Goal: Task Accomplishment & Management: Use online tool/utility

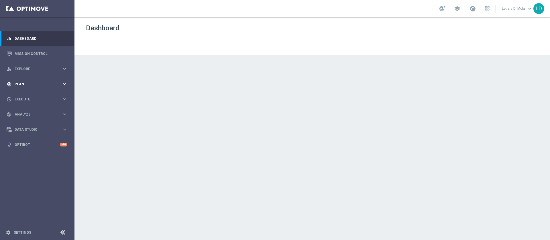
click at [62, 86] on icon "keyboard_arrow_right" at bounding box center [64, 83] width 5 height 5
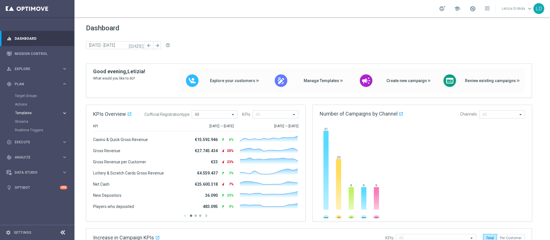
click at [28, 115] on button "Templates keyboard_arrow_right" at bounding box center [41, 113] width 53 height 5
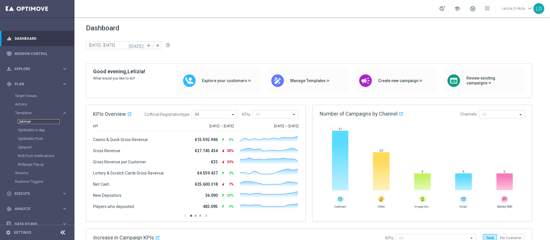
click at [26, 121] on link "Optimail" at bounding box center [39, 122] width 42 height 5
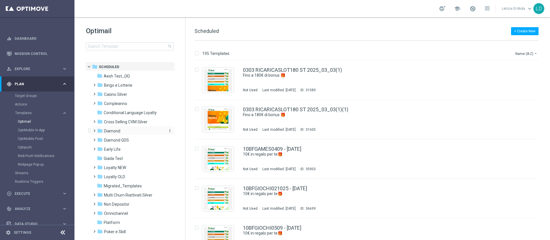
click at [116, 130] on span "Diamond" at bounding box center [112, 131] width 16 height 5
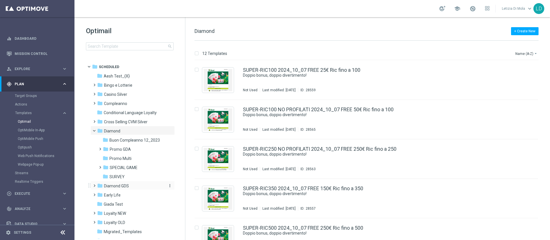
click at [120, 187] on span "Diamond GDS" at bounding box center [116, 186] width 25 height 5
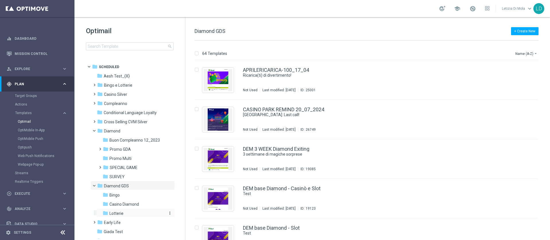
click at [122, 212] on span "Lotterie" at bounding box center [116, 213] width 14 height 5
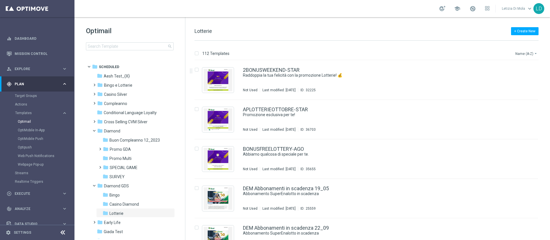
click at [526, 53] on button "Name (A-Z) arrow_drop_down" at bounding box center [527, 53] width 24 height 7
click at [514, 79] on span "Date Modified (Newest)" at bounding box center [517, 79] width 38 height 4
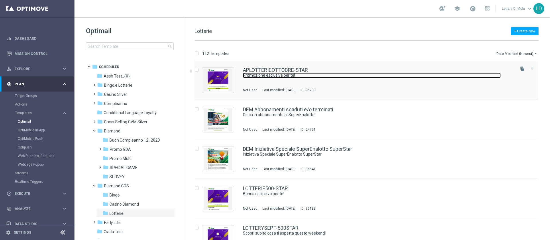
click at [280, 76] on link "Promozione esclusiva per te!" at bounding box center [372, 75] width 258 height 5
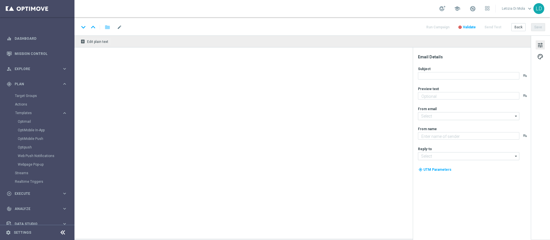
type textarea "Fino a 1.000€ di bonus 💰"
type input "[EMAIL_ADDRESS][DOMAIN_NAME]"
type textarea "Sisal Vip"
type input "[EMAIL_ADDRESS][DOMAIN_NAME]"
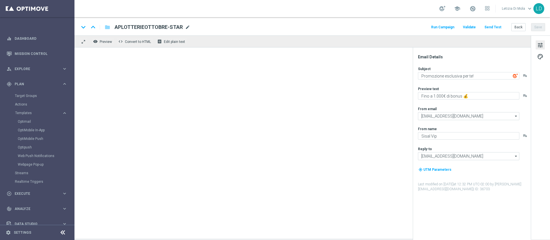
click at [187, 26] on span "mode_edit" at bounding box center [187, 27] width 5 height 5
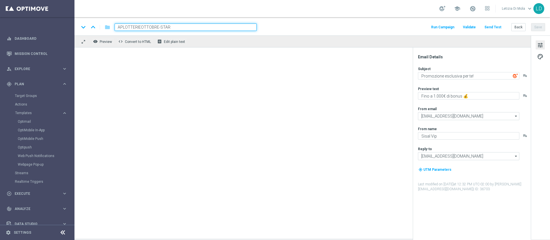
click at [141, 26] on input "APLOTTERIEOTTOBRE-STAR" at bounding box center [186, 27] width 142 height 7
type input "APLOTTERIE-STAR"
click at [474, 25] on button "Validate" at bounding box center [469, 28] width 15 height 8
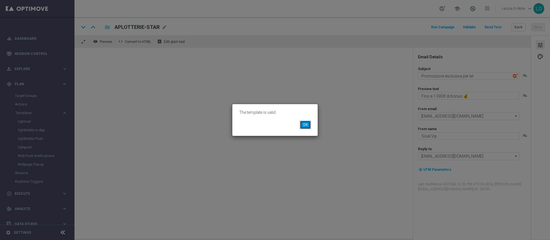
click at [302, 124] on button "OK" at bounding box center [305, 125] width 11 height 8
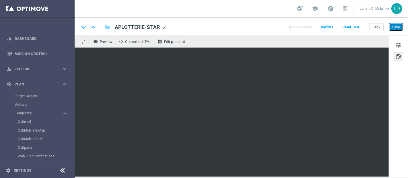
click at [399, 28] on button "Save" at bounding box center [396, 27] width 14 height 8
click at [398, 28] on button "Save" at bounding box center [396, 27] width 14 height 8
click at [397, 43] on span "tune" at bounding box center [398, 45] width 6 height 7
click at [400, 27] on button "Save" at bounding box center [396, 27] width 14 height 8
click at [397, 25] on button "Save" at bounding box center [396, 27] width 14 height 8
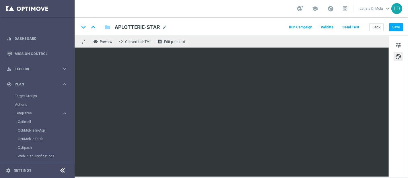
click at [304, 26] on button "Run Campaign" at bounding box center [300, 28] width 25 height 8
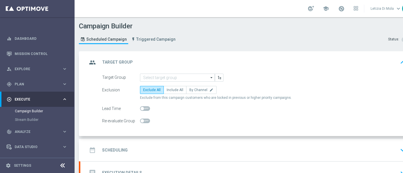
click at [210, 76] on icon "arrow_drop_down" at bounding box center [212, 77] width 6 height 7
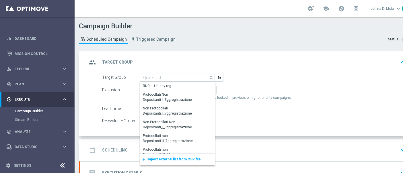
click at [176, 159] on span "Import external list from CSV file" at bounding box center [173, 159] width 54 height 4
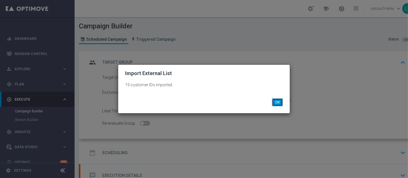
click at [277, 104] on button "OK" at bounding box center [277, 102] width 11 height 8
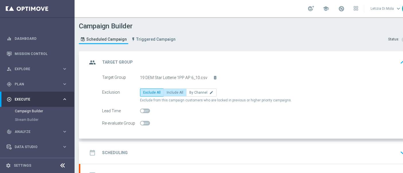
click at [173, 95] on label "Include All" at bounding box center [174, 93] width 23 height 8
click at [170, 95] on input "Include All" at bounding box center [169, 94] width 4 height 4
radio input "true"
click at [90, 61] on icon "group" at bounding box center [92, 62] width 10 height 10
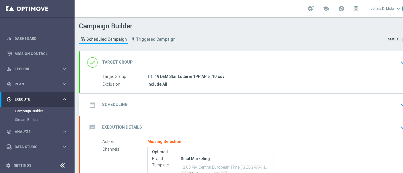
click at [90, 104] on icon "date_range" at bounding box center [92, 105] width 10 height 10
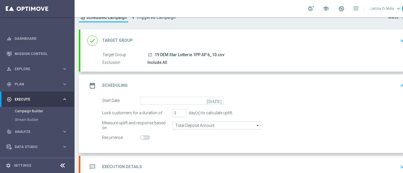
scroll to position [32, 0]
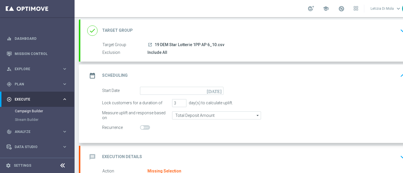
click at [218, 92] on icon "[DATE]" at bounding box center [215, 90] width 17 height 6
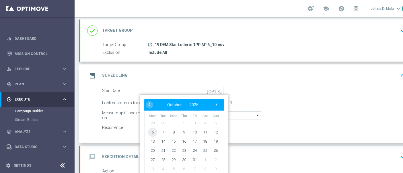
click at [150, 131] on span "6" at bounding box center [152, 132] width 9 height 9
type input "[DATE]"
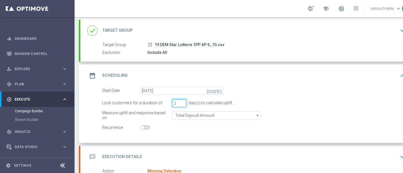
type input "2"
click at [182, 103] on input "2" at bounding box center [179, 103] width 14 height 8
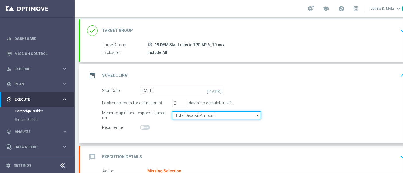
click at [221, 117] on input "Total Deposit Amount" at bounding box center [216, 116] width 89 height 8
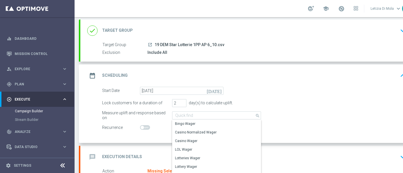
click at [299, 94] on div "Start Date [DATE] [DATE]" at bounding box center [254, 91] width 312 height 8
type input "Total Deposit Amount"
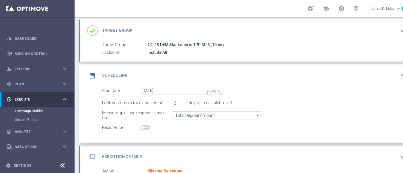
scroll to position [95, 0]
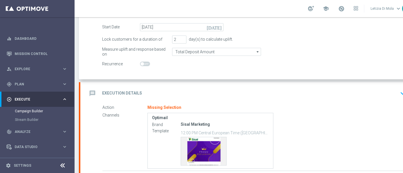
click at [92, 91] on icon "message" at bounding box center [92, 93] width 10 height 10
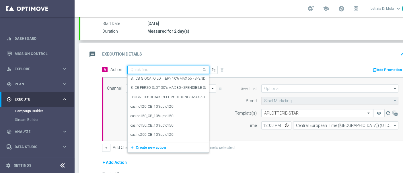
click at [205, 70] on span at bounding box center [205, 69] width 7 height 7
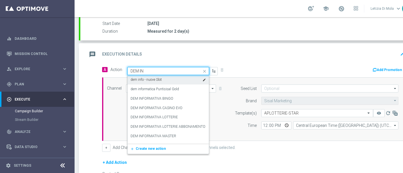
type input "DEM INF"
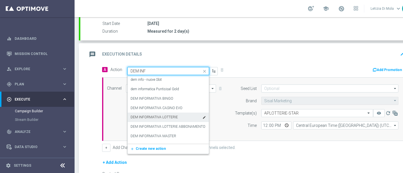
click at [171, 115] on label "DEM INFORMATIVA LOTTERIE" at bounding box center [153, 117] width 47 height 5
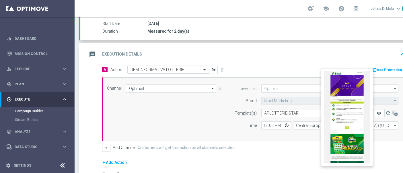
click at [380, 111] on icon "remove_red_eye" at bounding box center [378, 113] width 5 height 5
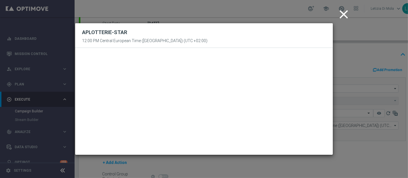
click at [344, 16] on icon "close" at bounding box center [343, 14] width 14 height 14
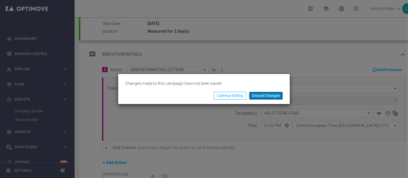
click at [266, 95] on button "Discard Changes" at bounding box center [266, 96] width 34 height 8
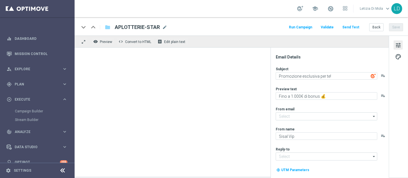
type input "[EMAIL_ADDRESS][DOMAIN_NAME]"
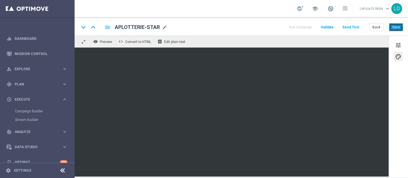
click at [399, 25] on button "Save" at bounding box center [396, 27] width 14 height 8
click at [398, 27] on button "Save" at bounding box center [396, 27] width 14 height 8
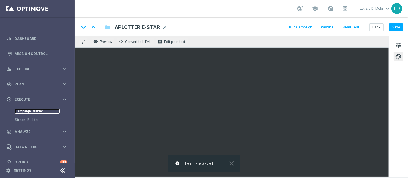
click at [28, 110] on link "Campaign Builder" at bounding box center [37, 111] width 45 height 5
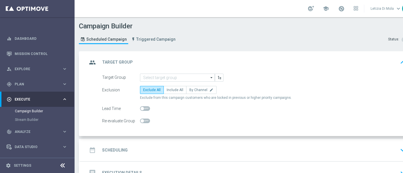
click at [211, 77] on icon "arrow_drop_down" at bounding box center [212, 77] width 6 height 7
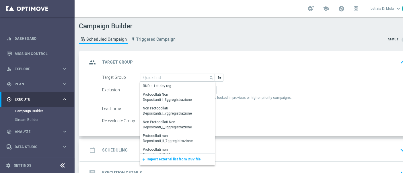
click at [169, 156] on div "add Import external list from CSV file" at bounding box center [177, 159] width 75 height 11
click at [171, 158] on span "Import external list from CSV file" at bounding box center [173, 159] width 54 height 4
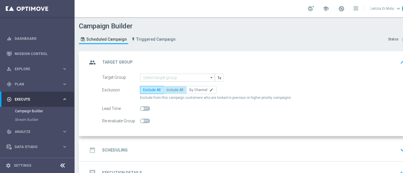
click at [174, 91] on span "Include All" at bounding box center [175, 90] width 17 height 4
click at [170, 91] on input "Include All" at bounding box center [169, 91] width 4 height 4
radio input "true"
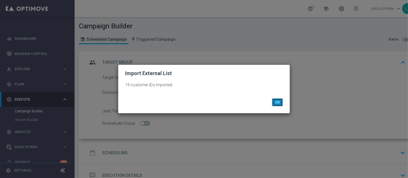
click at [277, 102] on button "OK" at bounding box center [277, 102] width 11 height 8
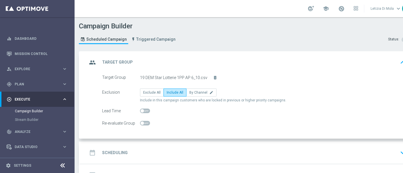
click at [86, 59] on div "group Target Group keyboard_arrow_up" at bounding box center [247, 62] width 334 height 22
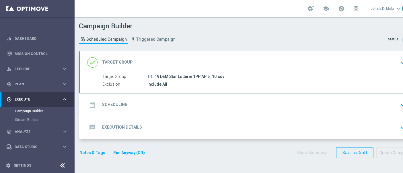
drag, startPoint x: 89, startPoint y: 103, endPoint x: 102, endPoint y: 107, distance: 13.9
click at [89, 103] on icon "date_range" at bounding box center [92, 105] width 10 height 10
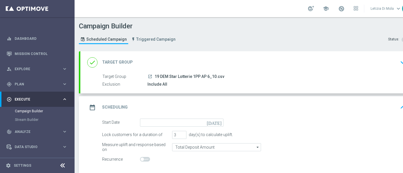
click at [217, 121] on icon "[DATE]" at bounding box center [215, 122] width 17 height 6
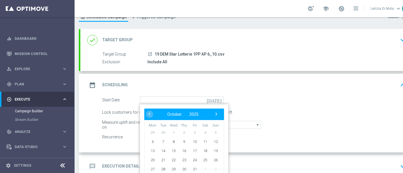
scroll to position [32, 0]
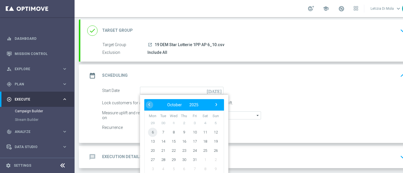
click at [150, 132] on span "6" at bounding box center [152, 132] width 9 height 9
type input "[DATE]"
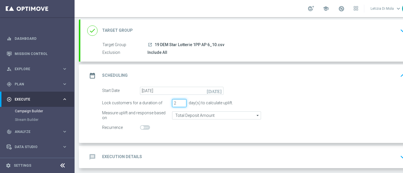
type input "2"
click at [183, 104] on input "2" at bounding box center [179, 103] width 14 height 8
click at [96, 75] on icon "date_range" at bounding box center [92, 76] width 10 height 10
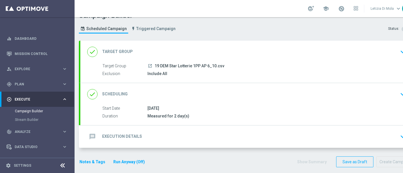
click at [95, 134] on icon "message" at bounding box center [92, 137] width 10 height 10
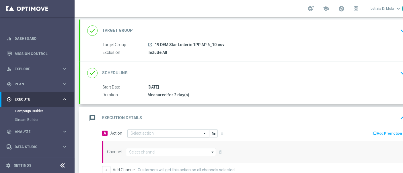
click at [204, 132] on span at bounding box center [205, 133] width 7 height 5
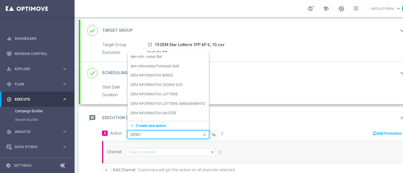
type input "DEM IN"
click at [176, 95] on div "DEM INFORMATIVA LOTTERIE edit" at bounding box center [167, 94] width 75 height 9
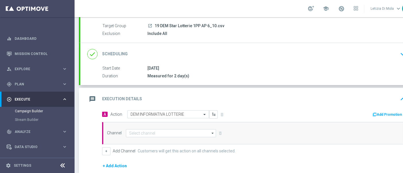
scroll to position [64, 0]
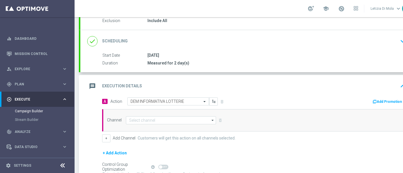
click at [212, 121] on icon "arrow_drop_down" at bounding box center [213, 120] width 6 height 7
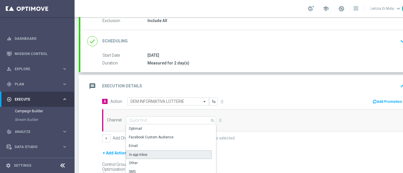
click at [160, 152] on div "In-app Inbox" at bounding box center [169, 154] width 86 height 9
type input "In-app Inbox"
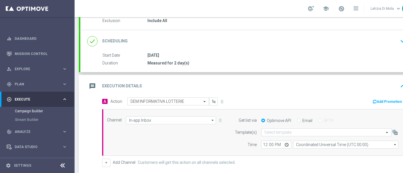
click at [300, 119] on div "Email" at bounding box center [305, 120] width 16 height 5
click at [299, 120] on input "Email" at bounding box center [299, 121] width 4 height 4
radio input "true"
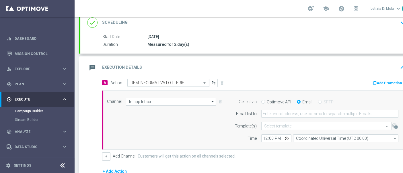
scroll to position [95, 0]
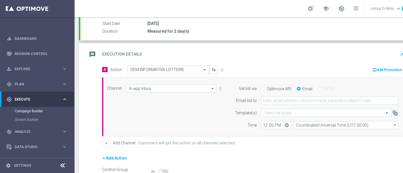
click at [213, 88] on icon "arrow_drop_down" at bounding box center [213, 88] width 6 height 7
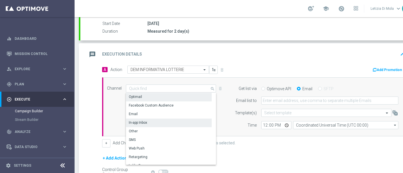
click at [145, 95] on div "Optimail" at bounding box center [169, 97] width 86 height 8
type input "Optimail"
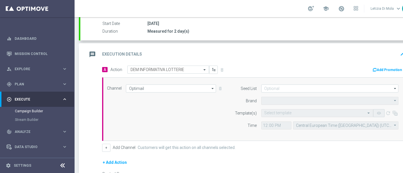
type input "Sisal Marketing"
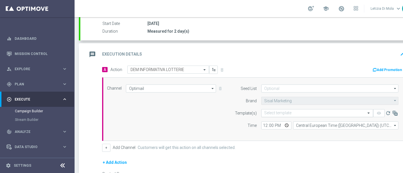
click at [368, 113] on span at bounding box center [368, 113] width 7 height 5
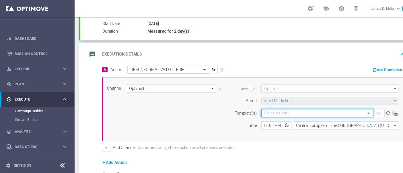
click at [368, 113] on span at bounding box center [368, 113] width 7 height 5
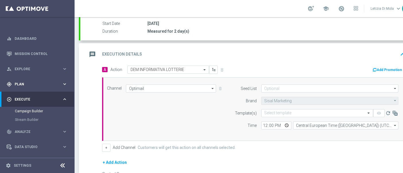
click at [26, 85] on span "Plan" at bounding box center [38, 84] width 47 height 3
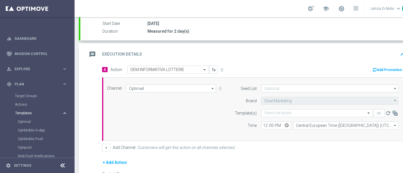
click at [28, 112] on span "Templates" at bounding box center [35, 113] width 41 height 3
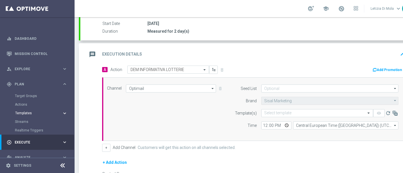
click at [30, 113] on span "Templates" at bounding box center [35, 113] width 41 height 3
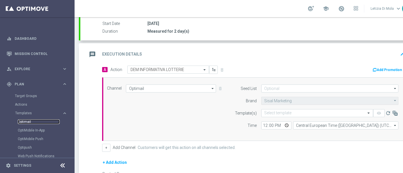
click at [25, 120] on link "Optimail" at bounding box center [39, 122] width 42 height 5
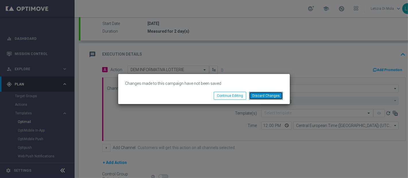
click at [265, 95] on button "Discard Changes" at bounding box center [266, 96] width 34 height 8
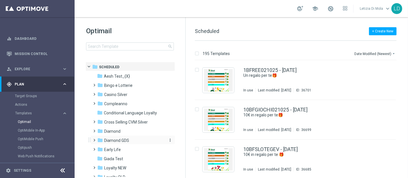
click at [118, 140] on span "Diamond GDS" at bounding box center [116, 140] width 25 height 5
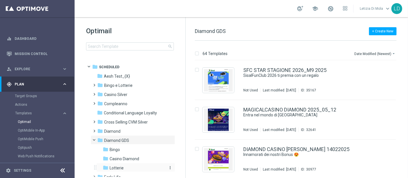
click at [128, 167] on div "folder Lotterie" at bounding box center [133, 168] width 61 height 7
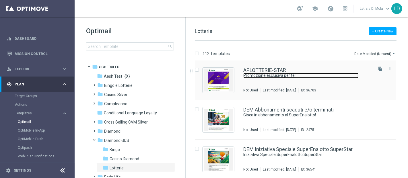
click at [252, 78] on link "Promozione esclusiva per te!" at bounding box center [300, 75] width 115 height 5
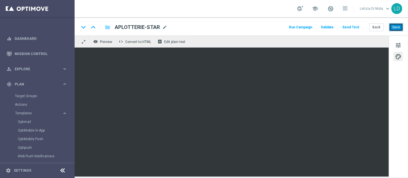
click at [397, 26] on button "Save" at bounding box center [396, 27] width 14 height 8
click at [330, 26] on span "Validate" at bounding box center [326, 27] width 13 height 4
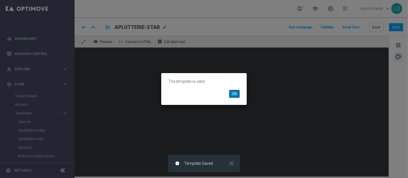
click at [235, 94] on button "OK" at bounding box center [234, 94] width 11 height 8
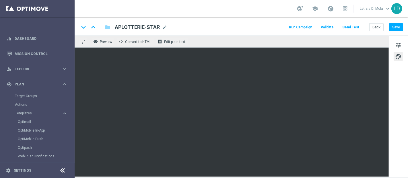
click at [307, 27] on button "Run Campaign" at bounding box center [300, 28] width 25 height 8
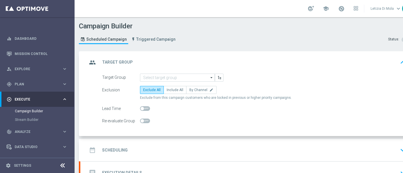
click at [212, 76] on icon "arrow_drop_down" at bounding box center [212, 77] width 6 height 7
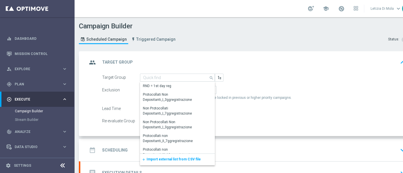
click at [179, 161] on span "Import external list from CSV file" at bounding box center [173, 159] width 54 height 4
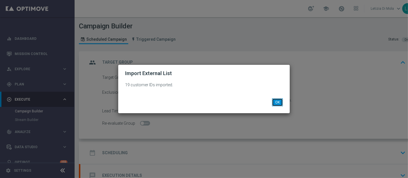
drag, startPoint x: 276, startPoint y: 100, endPoint x: 269, endPoint y: 101, distance: 6.3
click at [276, 100] on button "OK" at bounding box center [277, 102] width 11 height 8
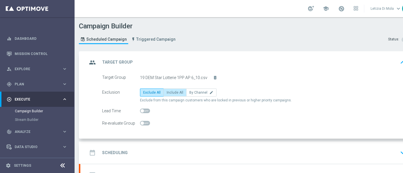
click at [173, 92] on span "Include All" at bounding box center [175, 93] width 17 height 4
click at [170, 92] on input "Include All" at bounding box center [169, 94] width 4 height 4
radio input "true"
click at [95, 60] on icon "group" at bounding box center [92, 62] width 10 height 10
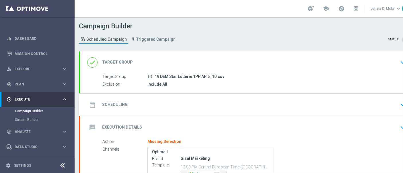
click at [97, 106] on icon "date_range" at bounding box center [92, 105] width 10 height 10
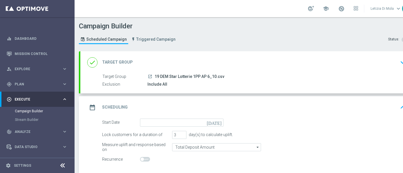
click at [223, 124] on icon "[DATE]" at bounding box center [215, 122] width 17 height 6
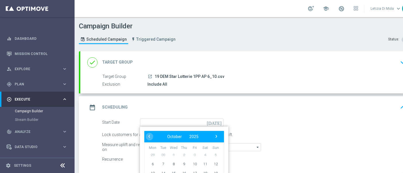
scroll to position [32, 0]
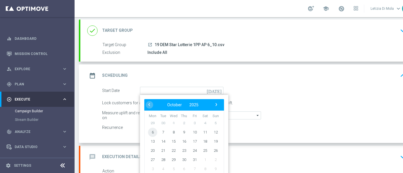
click at [152, 132] on span "6" at bounding box center [152, 132] width 9 height 9
type input "[DATE]"
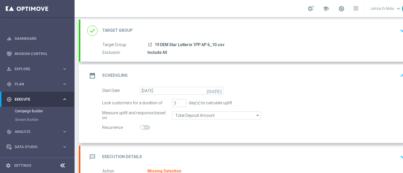
click at [88, 75] on icon "date_range" at bounding box center [92, 76] width 10 height 10
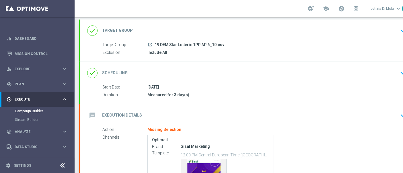
click at [93, 114] on icon "message" at bounding box center [92, 115] width 10 height 10
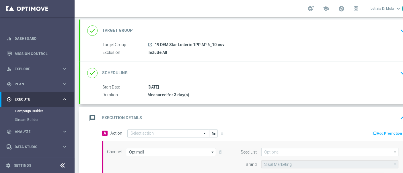
scroll to position [127, 0]
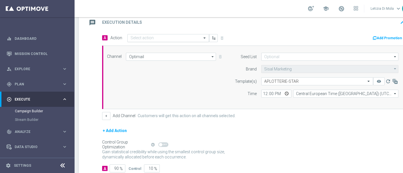
click at [202, 37] on span at bounding box center [205, 38] width 7 height 5
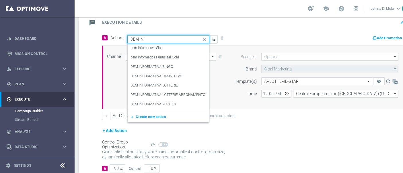
type input "DEM INF"
click at [175, 83] on label "DEM INFORMATIVA LOTTERIE" at bounding box center [153, 85] width 47 height 5
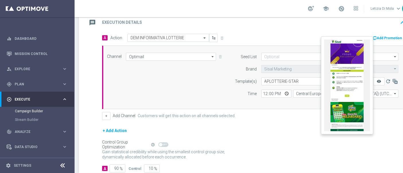
click at [378, 81] on icon "remove_red_eye" at bounding box center [378, 81] width 5 height 5
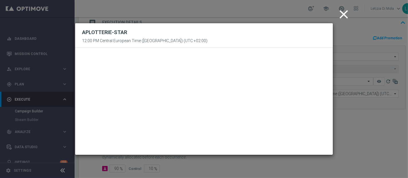
click at [345, 14] on icon "close" at bounding box center [343, 14] width 14 height 14
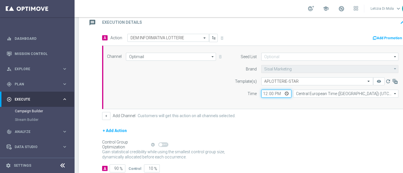
click at [284, 92] on input "12:00" at bounding box center [276, 94] width 30 height 8
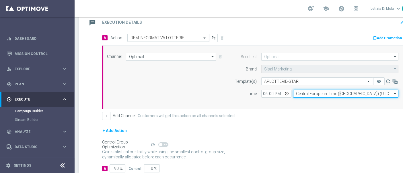
type input "18:00"
click at [313, 91] on input "Central European Time ([GEOGRAPHIC_DATA]) (UTC +02:00)" at bounding box center [345, 94] width 105 height 8
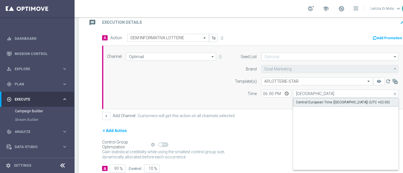
click at [325, 102] on div "Central European Time ([GEOGRAPHIC_DATA]) (UTC +02:00)" at bounding box center [343, 102] width 94 height 5
type input "Central European Time ([GEOGRAPHIC_DATA]) (UTC +02:00)"
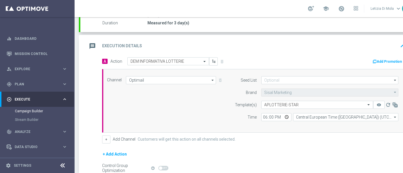
scroll to position [64, 0]
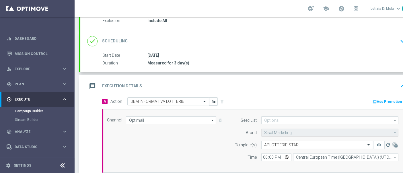
click at [92, 42] on icon "done" at bounding box center [92, 41] width 10 height 10
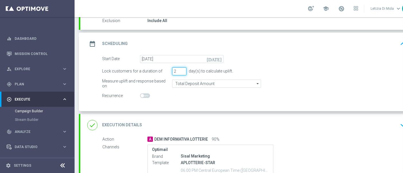
click at [183, 71] on input "2" at bounding box center [179, 71] width 14 height 8
click at [183, 71] on input "1" at bounding box center [179, 71] width 14 height 8
click at [91, 41] on icon "date_range" at bounding box center [92, 44] width 10 height 10
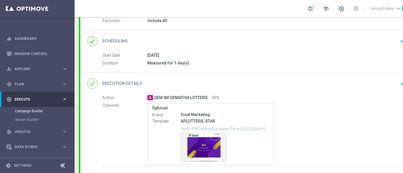
click at [91, 42] on icon "done" at bounding box center [92, 41] width 10 height 10
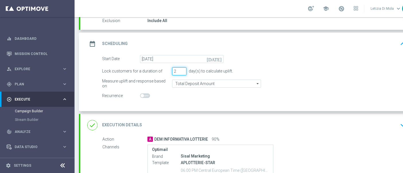
type input "2"
click at [182, 69] on input "2" at bounding box center [179, 71] width 14 height 8
click at [94, 44] on icon "date_range" at bounding box center [92, 44] width 10 height 10
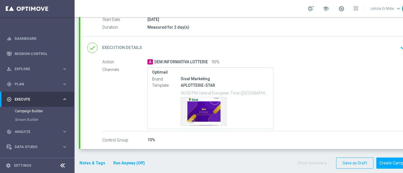
scroll to position [100, 0]
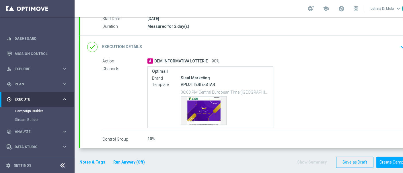
click at [90, 48] on icon "done" at bounding box center [92, 47] width 10 height 10
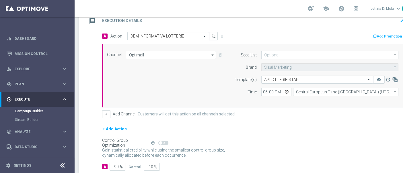
scroll to position [158, 0]
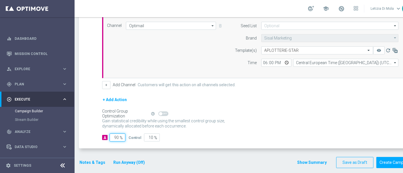
drag, startPoint x: 117, startPoint y: 136, endPoint x: 113, endPoint y: 136, distance: 4.0
click at [113, 136] on input "90" at bounding box center [117, 138] width 16 height 8
type input "10"
type input "90"
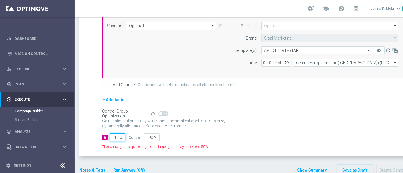
type input "100"
type input "0"
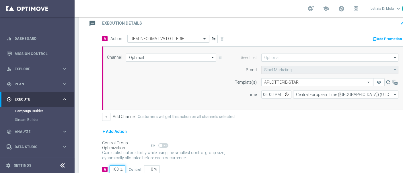
type input "100"
click at [90, 25] on icon "message" at bounding box center [92, 23] width 10 height 10
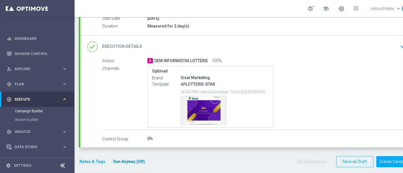
scroll to position [100, 0]
click at [91, 163] on button "Notes & Tags" at bounding box center [92, 162] width 27 height 7
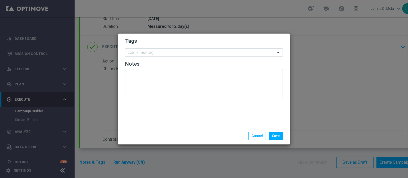
click at [160, 49] on div "Add a new tag" at bounding box center [200, 52] width 150 height 7
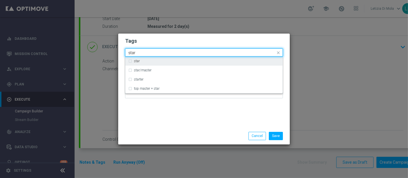
click at [142, 62] on div "star" at bounding box center [207, 60] width 146 height 3
type input "star"
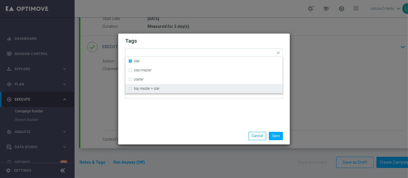
click at [160, 116] on div "Tags Quick find × star star star/master starter top master + star Notes" at bounding box center [203, 81] width 171 height 94
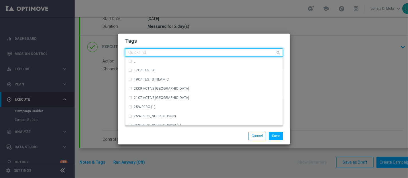
click at [160, 54] on input "text" at bounding box center [201, 52] width 147 height 5
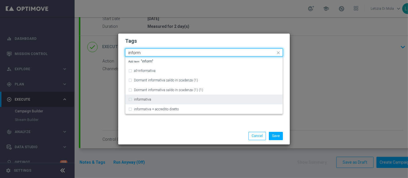
click at [155, 98] on div "informativa" at bounding box center [207, 99] width 146 height 3
type input "inform"
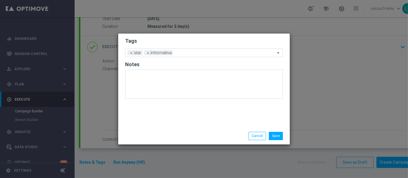
click at [161, 123] on div "Tags Add a new tag × star × informativa Notes" at bounding box center [203, 81] width 171 height 94
click at [274, 135] on button "Save" at bounding box center [276, 136] width 14 height 8
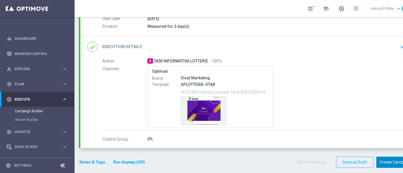
click at [395, 160] on button "Create Campaign" at bounding box center [395, 162] width 38 height 11
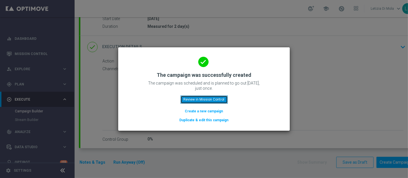
click at [214, 99] on button "Review in Mission Control" at bounding box center [203, 99] width 47 height 8
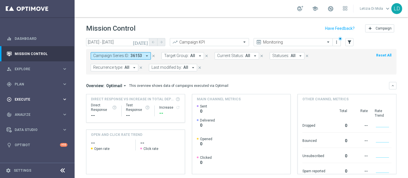
click at [63, 99] on icon "keyboard_arrow_right" at bounding box center [64, 99] width 5 height 5
click at [62, 85] on icon "keyboard_arrow_right" at bounding box center [64, 83] width 5 height 5
click at [64, 85] on icon "keyboard_arrow_right" at bounding box center [64, 83] width 5 height 5
click at [33, 100] on span "Execute" at bounding box center [38, 99] width 47 height 3
click at [30, 110] on link "Campaign Builder" at bounding box center [37, 111] width 45 height 5
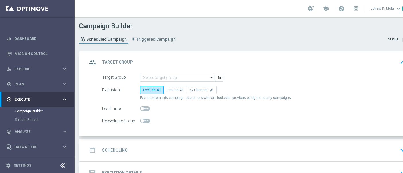
click at [212, 78] on icon "arrow_drop_down" at bounding box center [212, 77] width 6 height 7
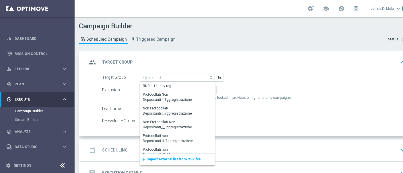
click at [182, 159] on span "Import external list from CSV file" at bounding box center [173, 159] width 54 height 4
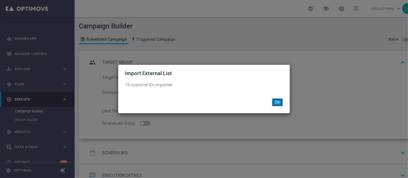
click at [277, 104] on button "OK" at bounding box center [277, 102] width 11 height 8
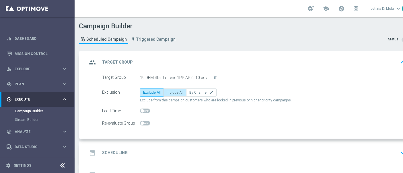
click at [178, 93] on span "Include All" at bounding box center [175, 93] width 17 height 4
click at [170, 93] on input "Include All" at bounding box center [169, 94] width 4 height 4
radio input "true"
click at [87, 63] on icon "group" at bounding box center [92, 62] width 10 height 10
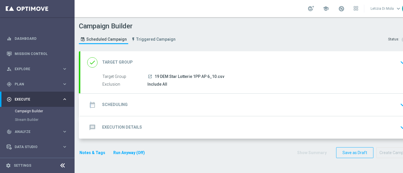
click at [90, 103] on icon "date_range" at bounding box center [92, 105] width 10 height 10
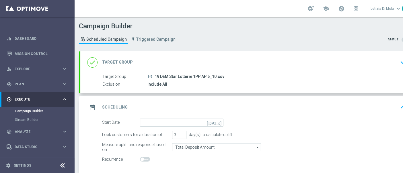
click at [220, 122] on icon "[DATE]" at bounding box center [215, 122] width 17 height 6
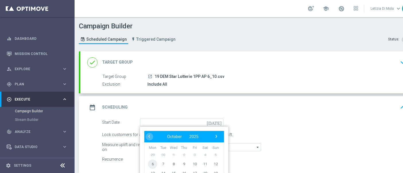
click at [150, 163] on span "6" at bounding box center [152, 163] width 9 height 9
type input "[DATE]"
